Goal: Information Seeking & Learning: Learn about a topic

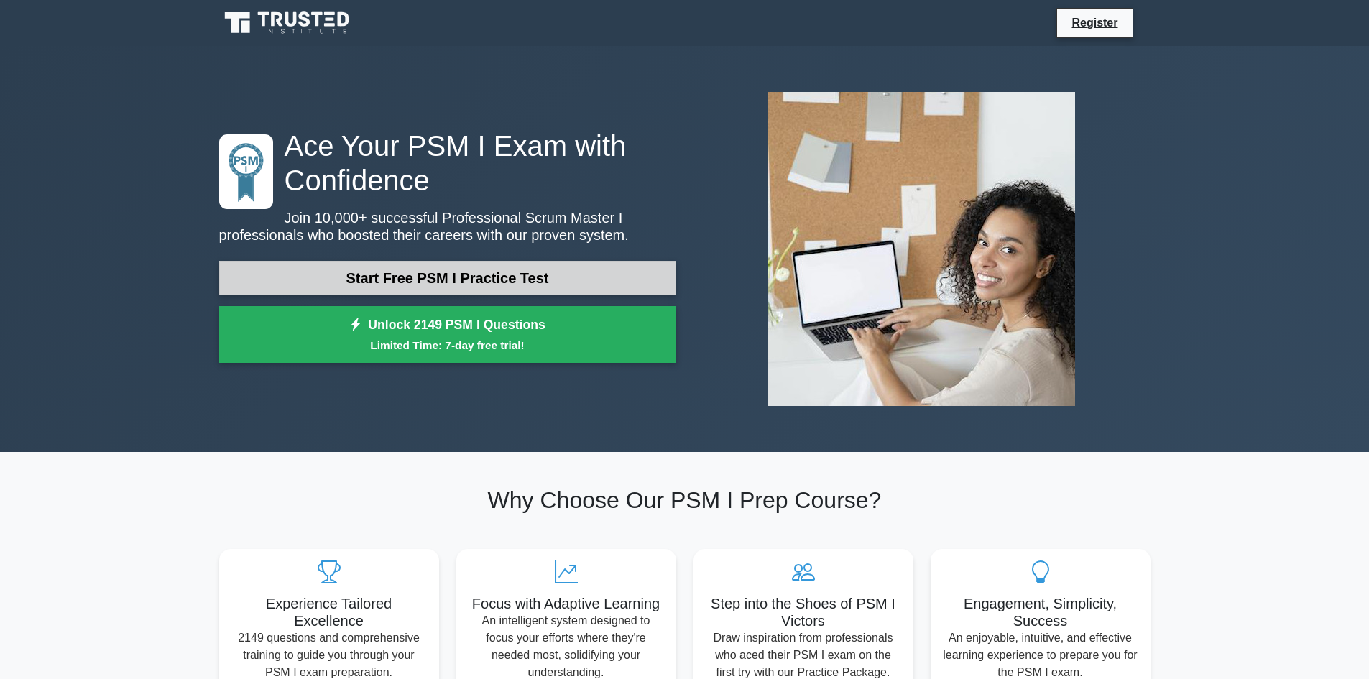
click at [505, 274] on link "Start Free PSM I Practice Test" at bounding box center [447, 278] width 457 height 34
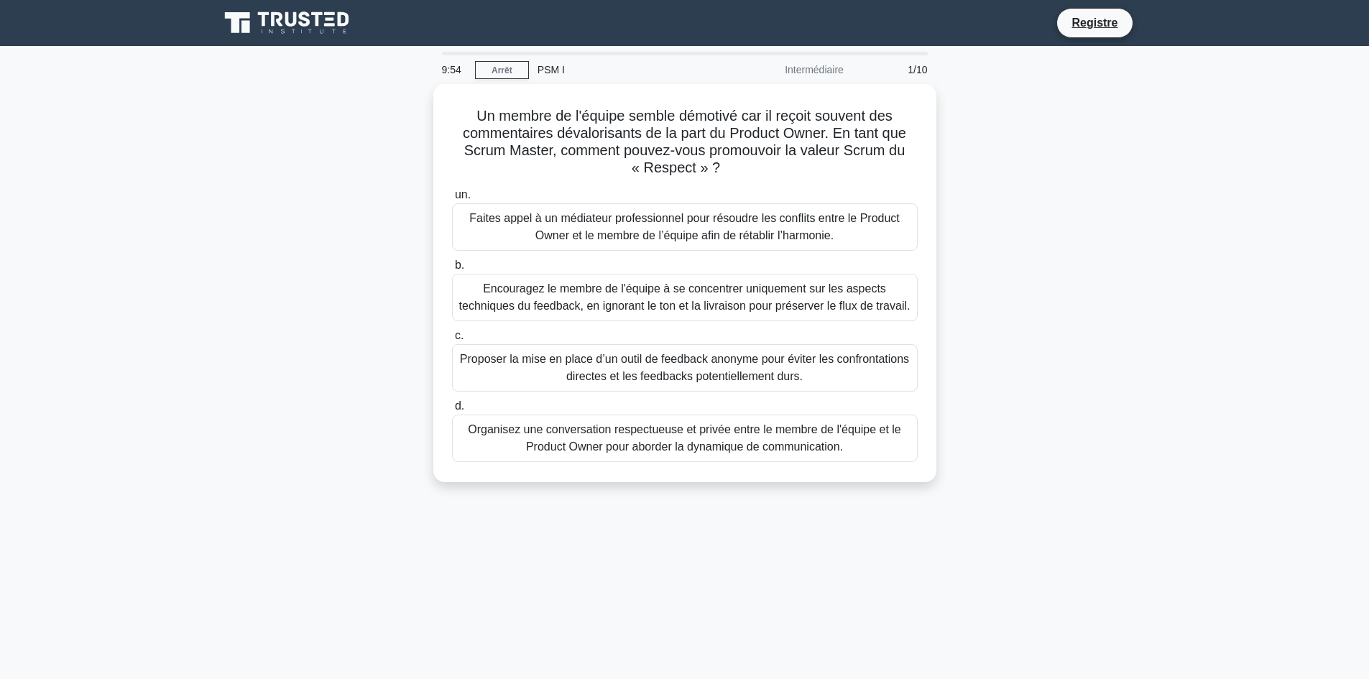
click at [1056, 208] on div "Un membre de l'équipe semble démotivé car il reçoit souvent des commentaires dé…" at bounding box center [685, 291] width 949 height 415
click at [561, 221] on font "Faites appel à un médiateur professionnel pour résoudre les conflits entre le P…" at bounding box center [684, 222] width 431 height 29
click at [452, 196] on input "un. Faites appel à un médiateur professionnel pour résoudre les conflits entre …" at bounding box center [452, 191] width 0 height 9
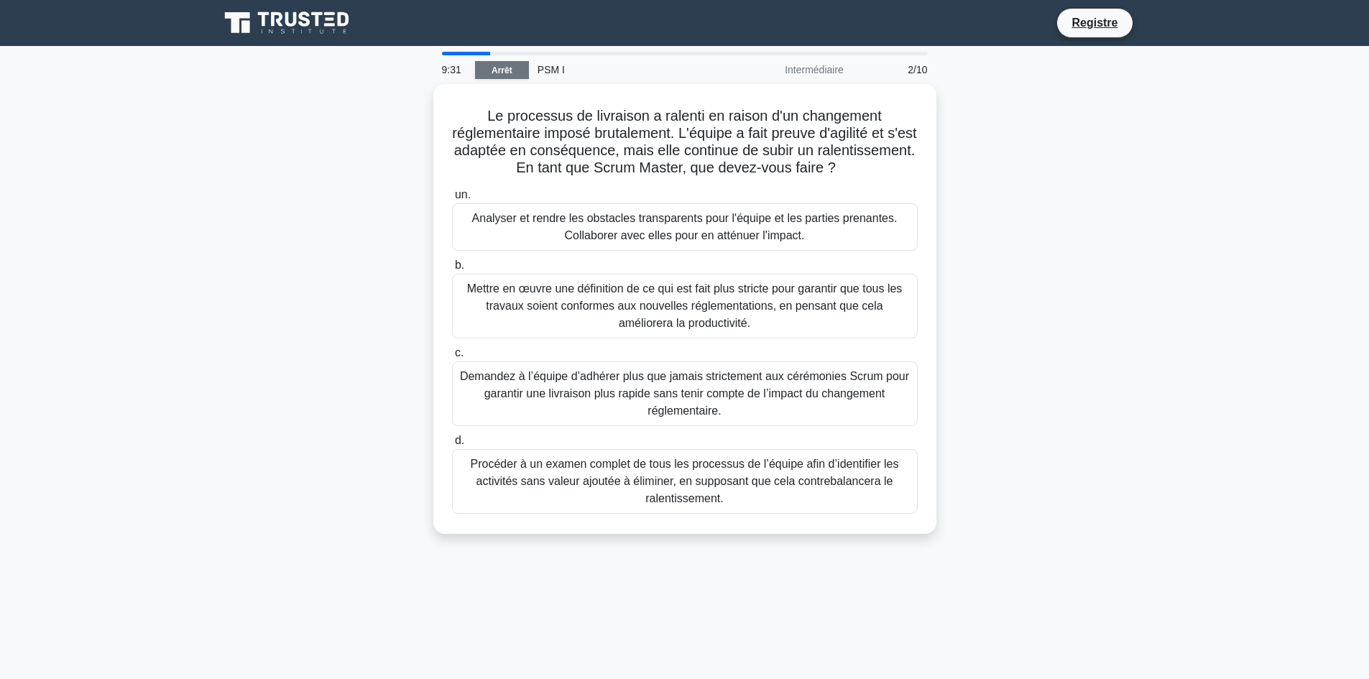
click at [512, 69] on link "Arrêt" at bounding box center [502, 70] width 54 height 18
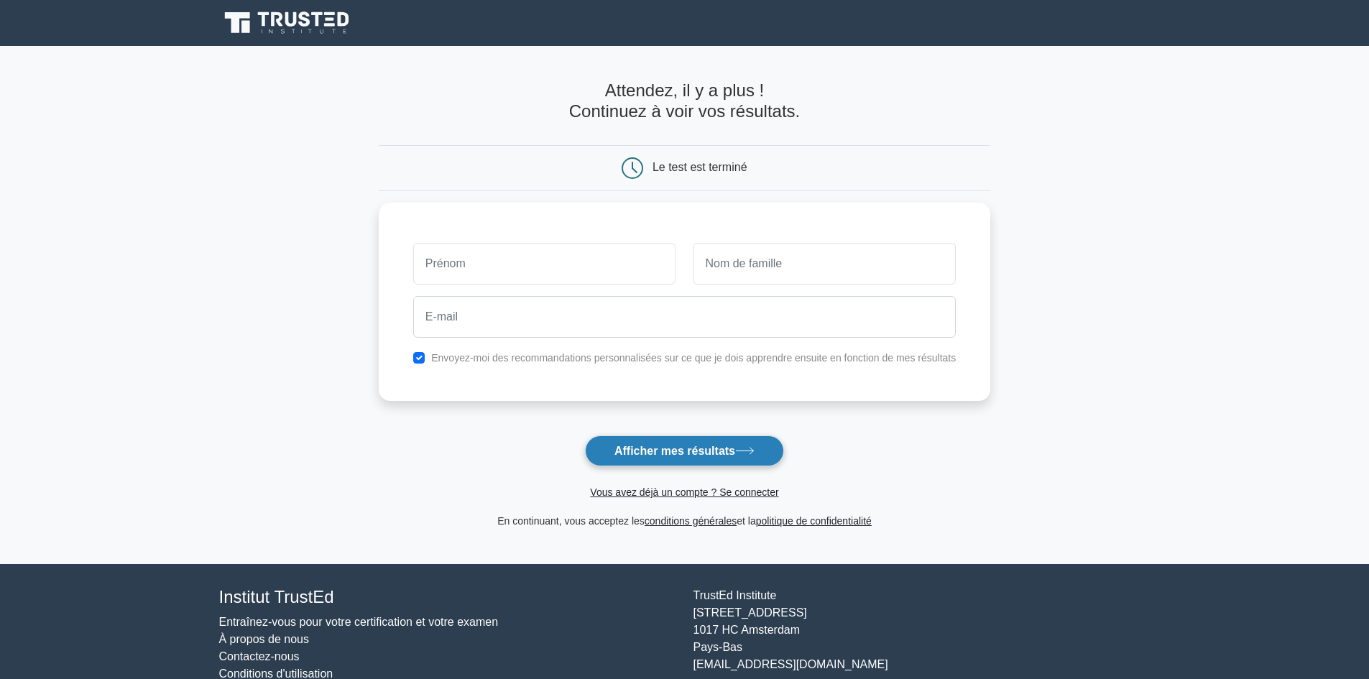
click at [702, 445] on font "Afficher mes résultats" at bounding box center [675, 450] width 121 height 12
